Goal: Transaction & Acquisition: Purchase product/service

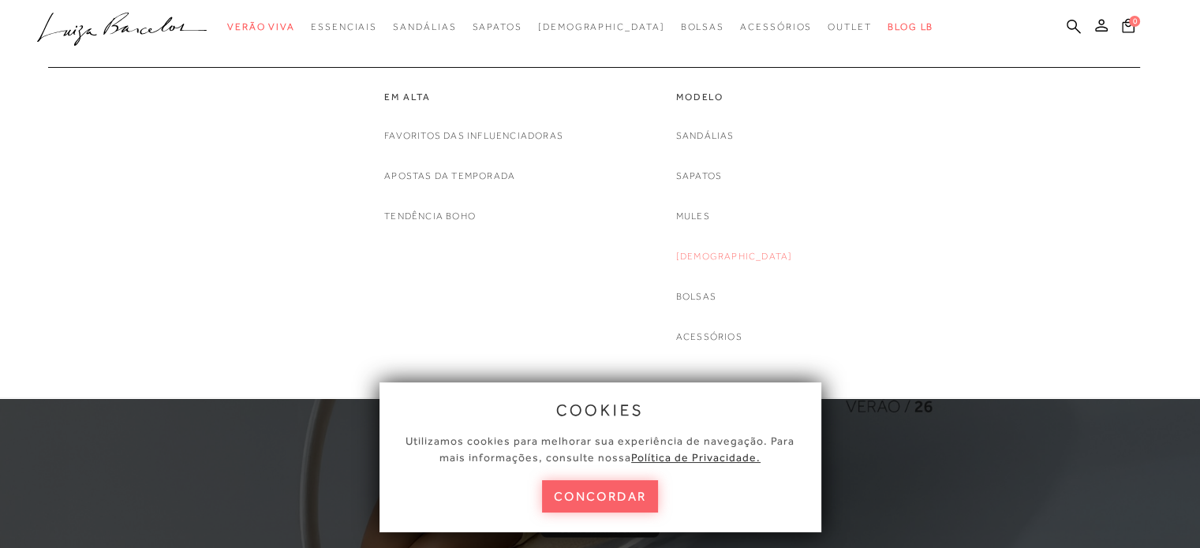
click at [731, 252] on link "[DEMOGRAPHIC_DATA]" at bounding box center [734, 256] width 117 height 17
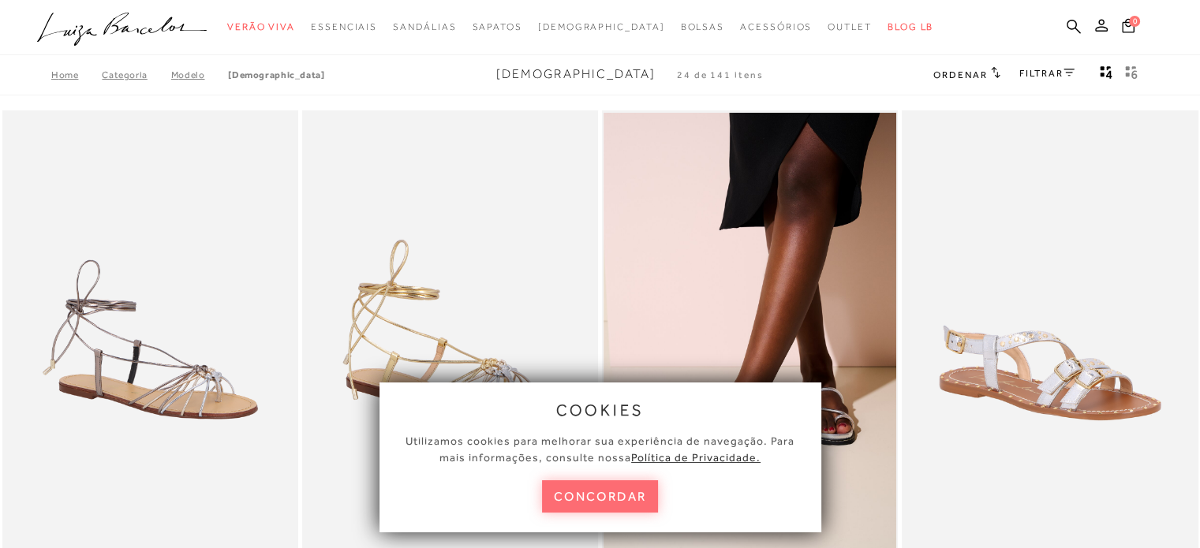
click at [610, 495] on button "concordar" at bounding box center [600, 496] width 117 height 32
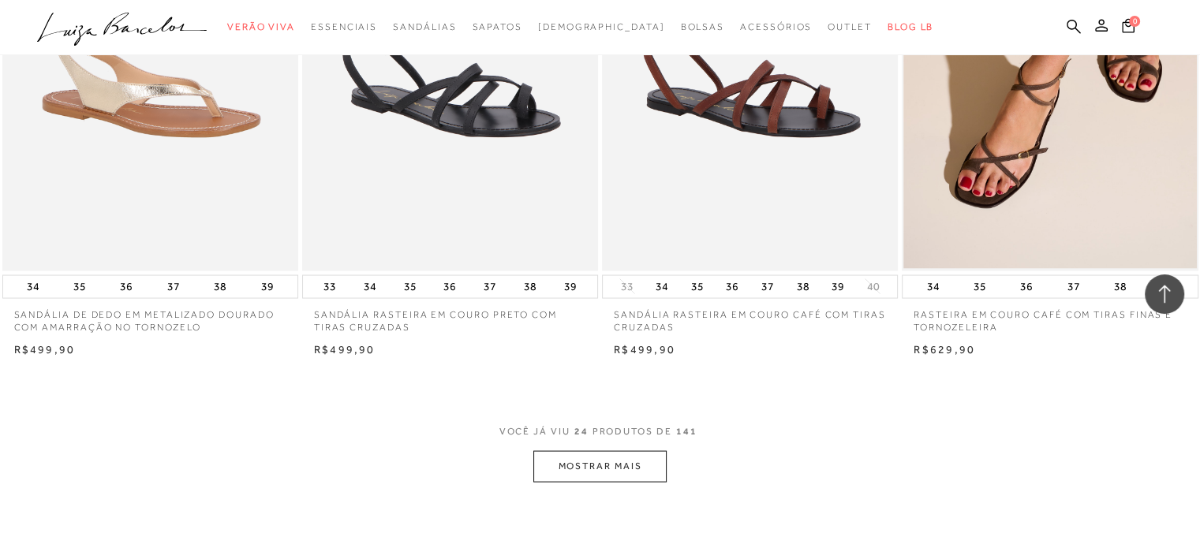
scroll to position [3234, 0]
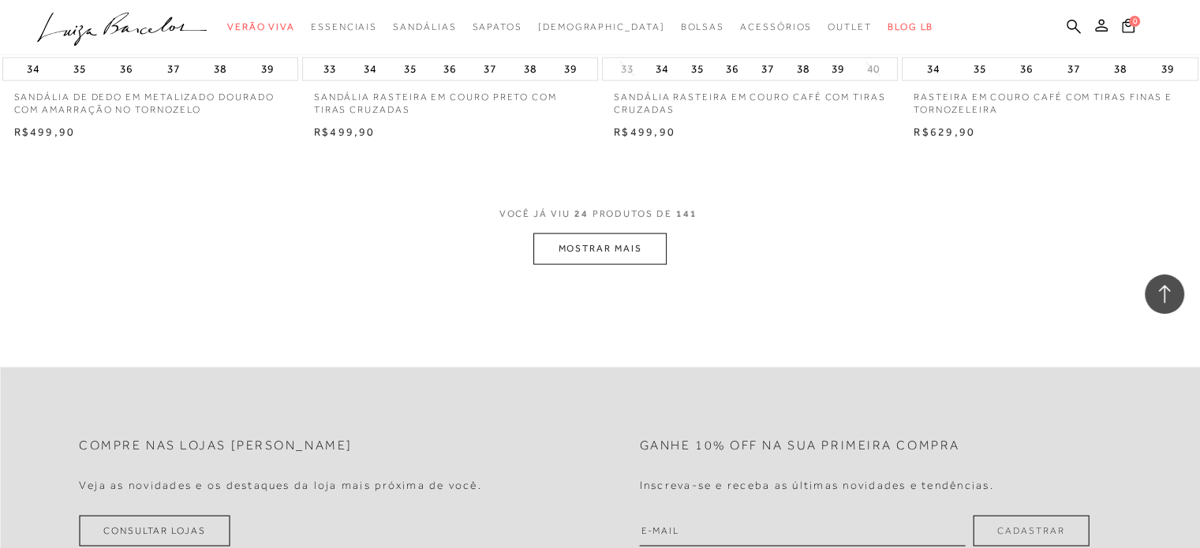
click at [627, 256] on button "MOSTRAR MAIS" at bounding box center [599, 248] width 133 height 31
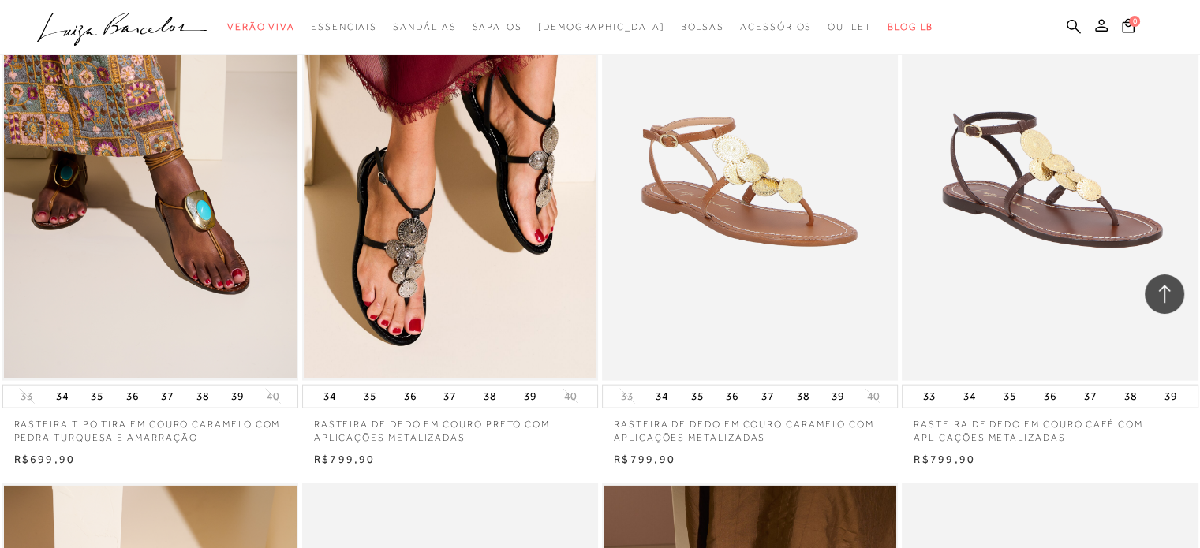
scroll to position [3470, 0]
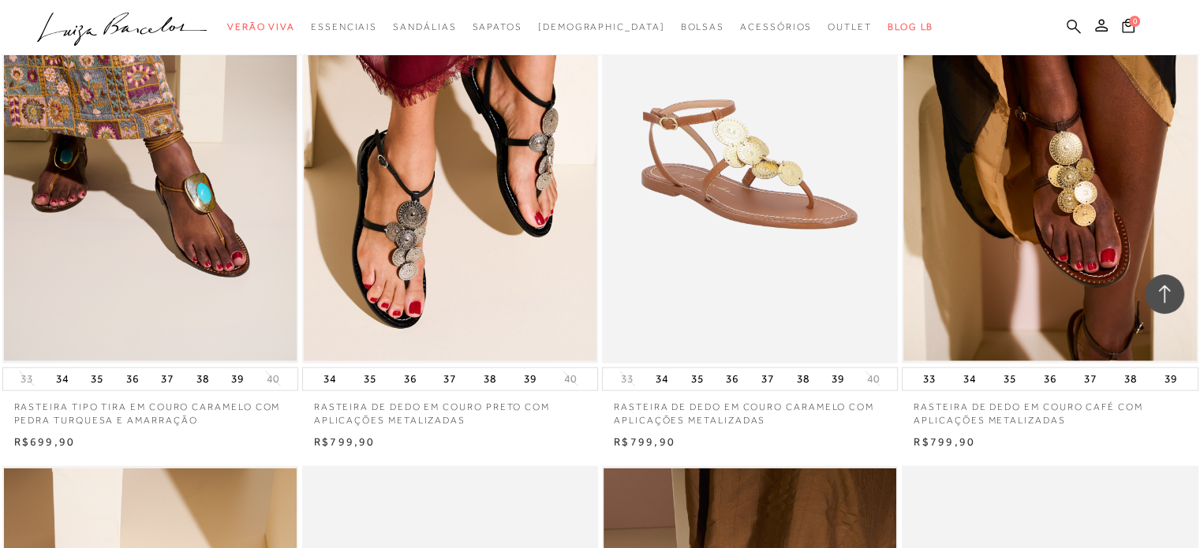
click at [1073, 26] on icon at bounding box center [1073, 26] width 14 height 15
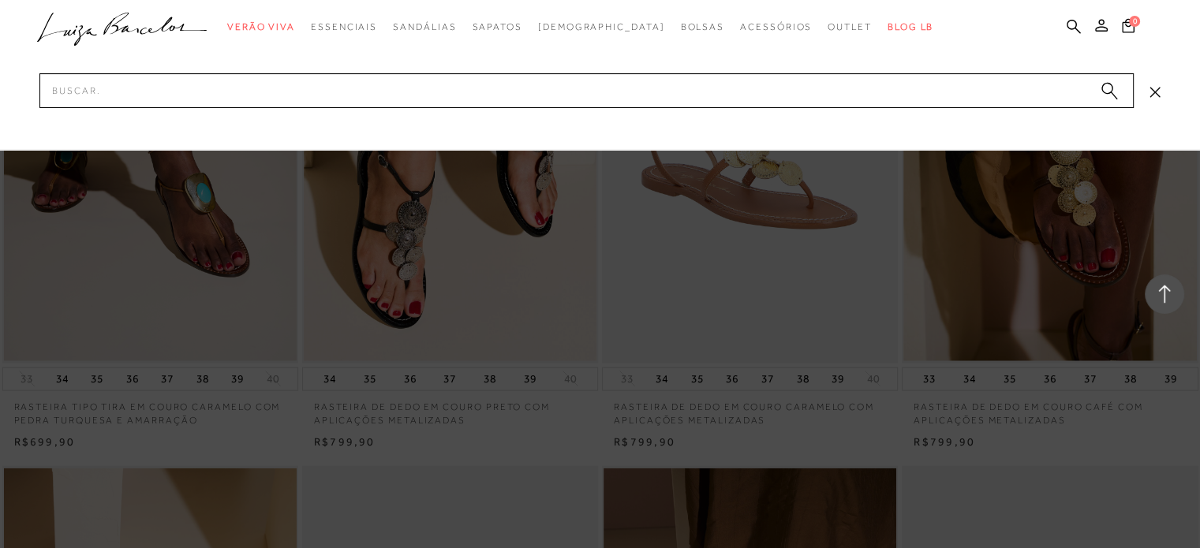
click at [1195, 323] on div at bounding box center [600, 274] width 1200 height 548
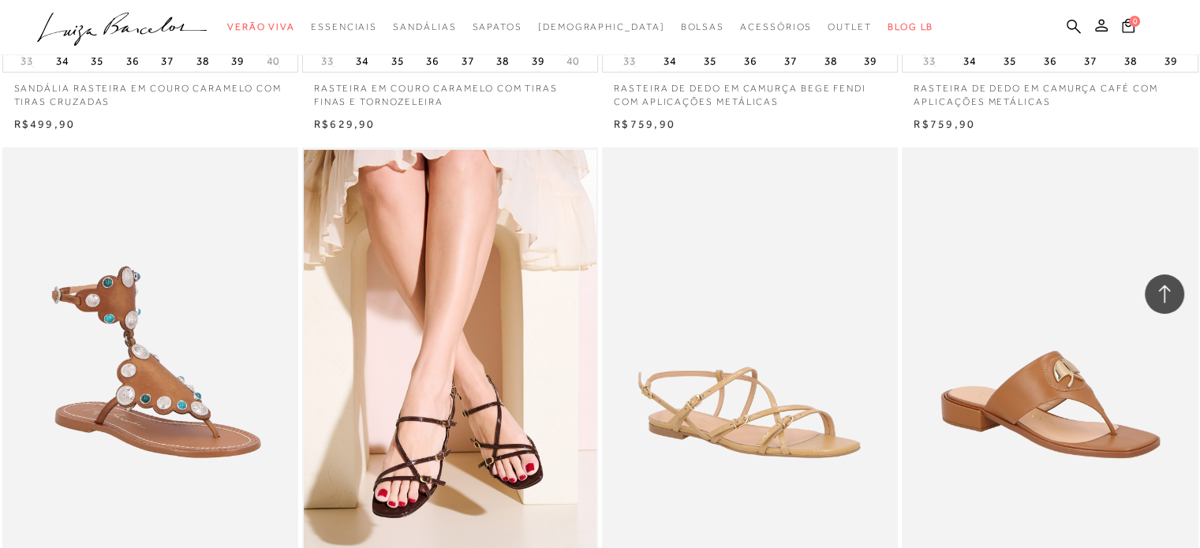
scroll to position [6073, 0]
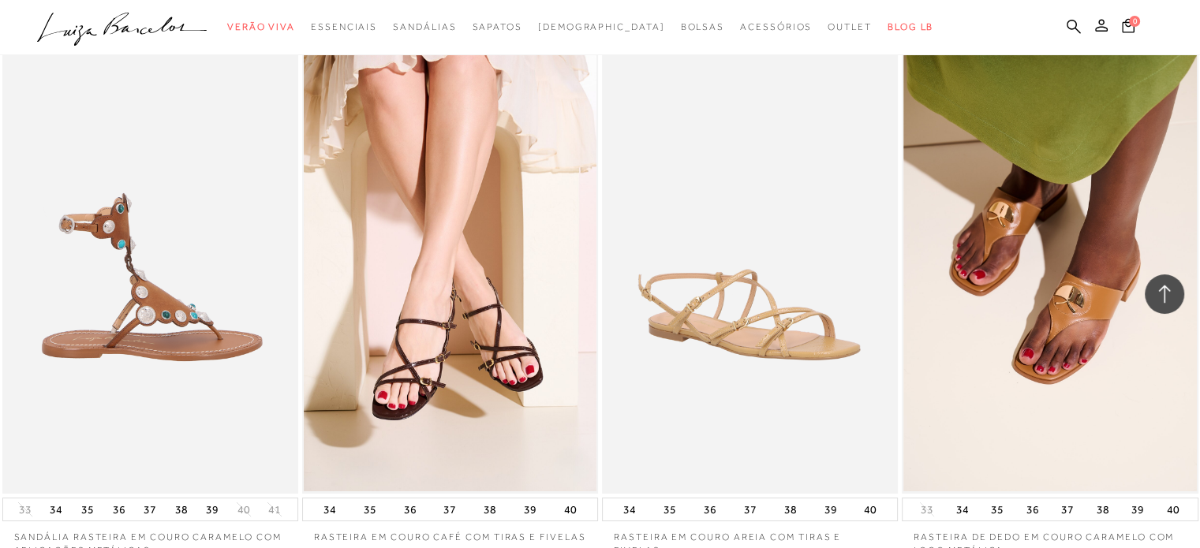
click at [209, 160] on img at bounding box center [151, 272] width 294 height 444
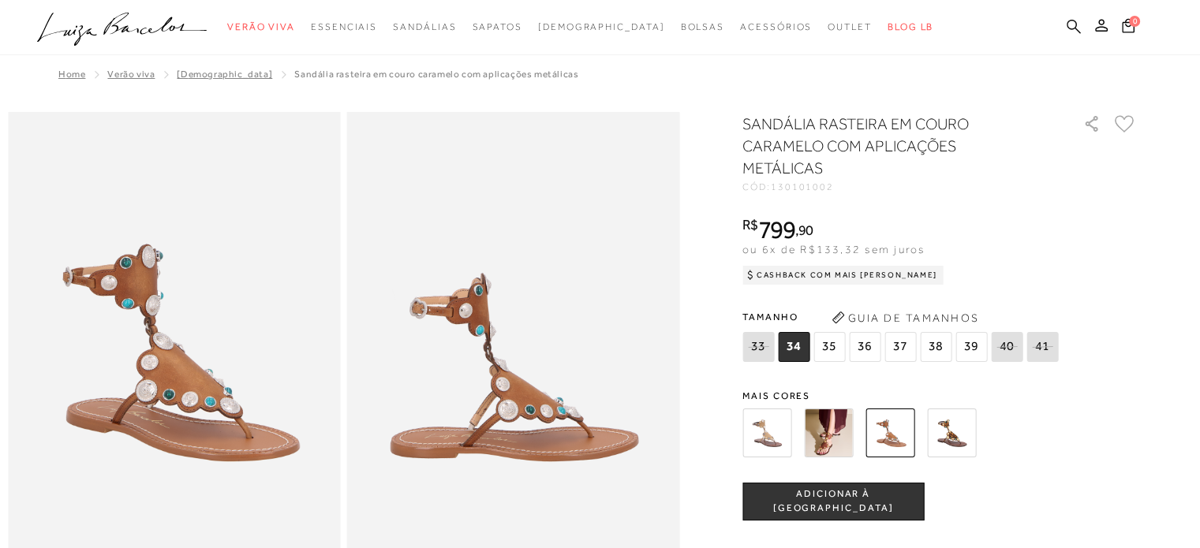
click at [1076, 22] on icon at bounding box center [1073, 26] width 14 height 15
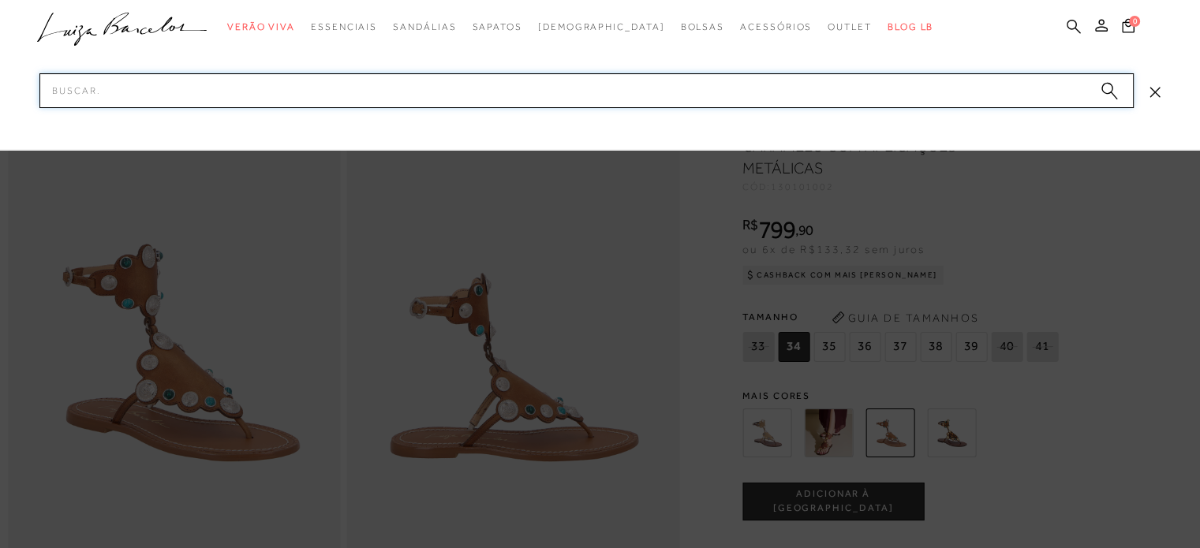
paste input "123502354"
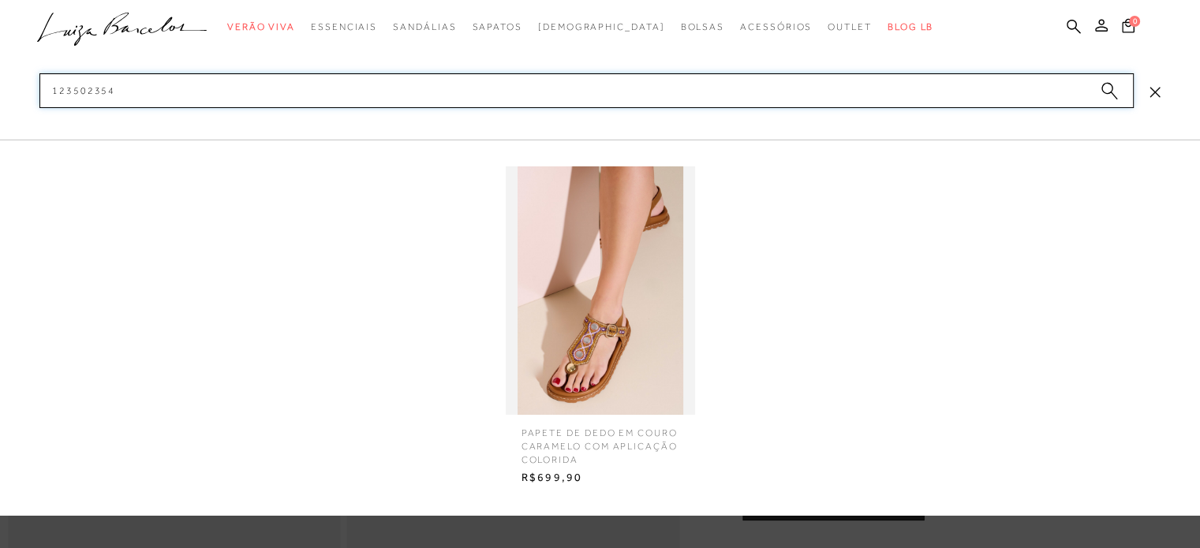
type input "123502354"
click at [637, 277] on img at bounding box center [600, 290] width 189 height 248
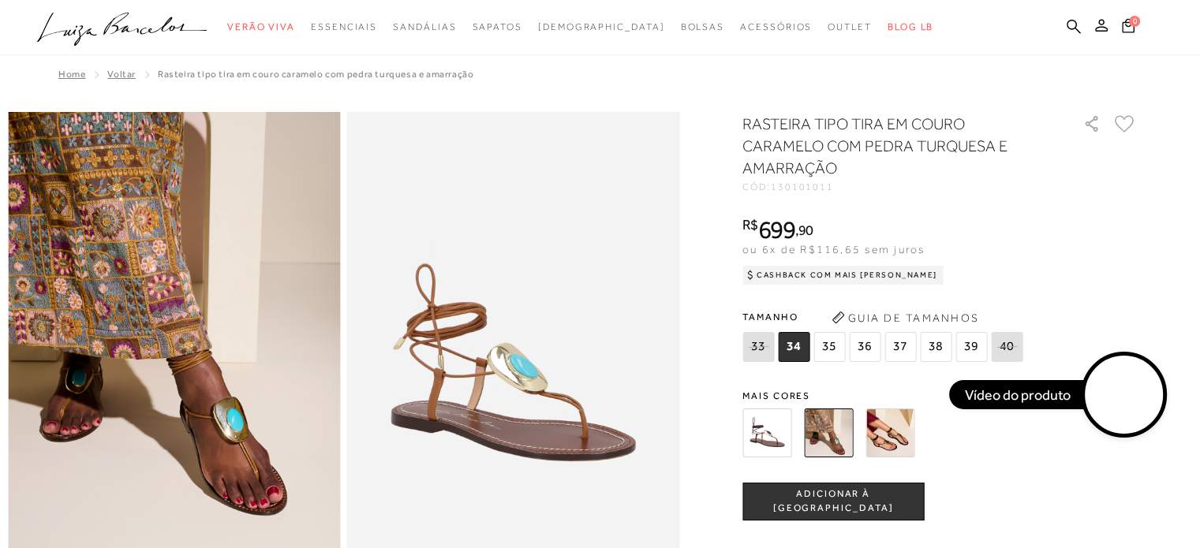
click at [886, 440] on img at bounding box center [889, 433] width 49 height 49
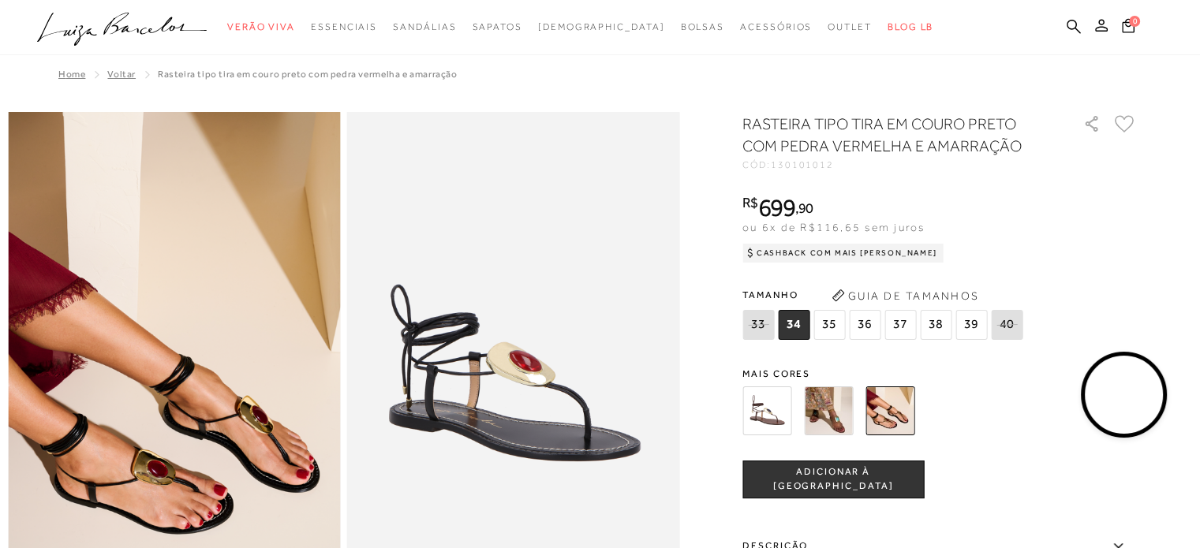
drag, startPoint x: 842, startPoint y: 416, endPoint x: 833, endPoint y: 414, distance: 9.0
click at [842, 416] on img at bounding box center [828, 410] width 49 height 49
